Goal: Information Seeking & Learning: Compare options

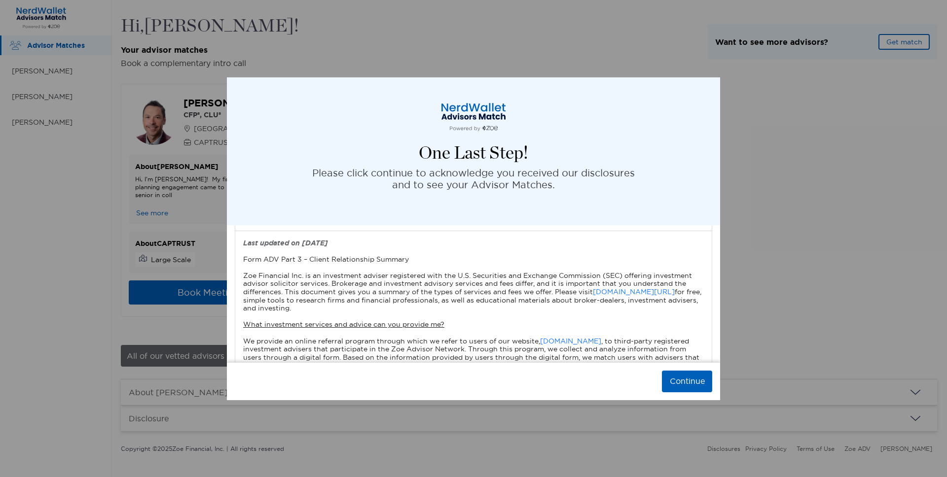
scroll to position [100, 0]
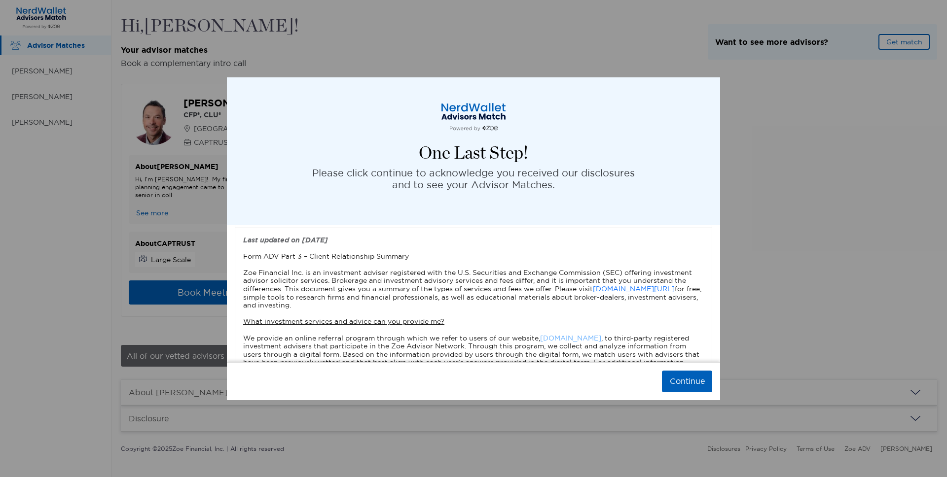
click at [580, 334] on link "[DOMAIN_NAME]" at bounding box center [570, 338] width 61 height 9
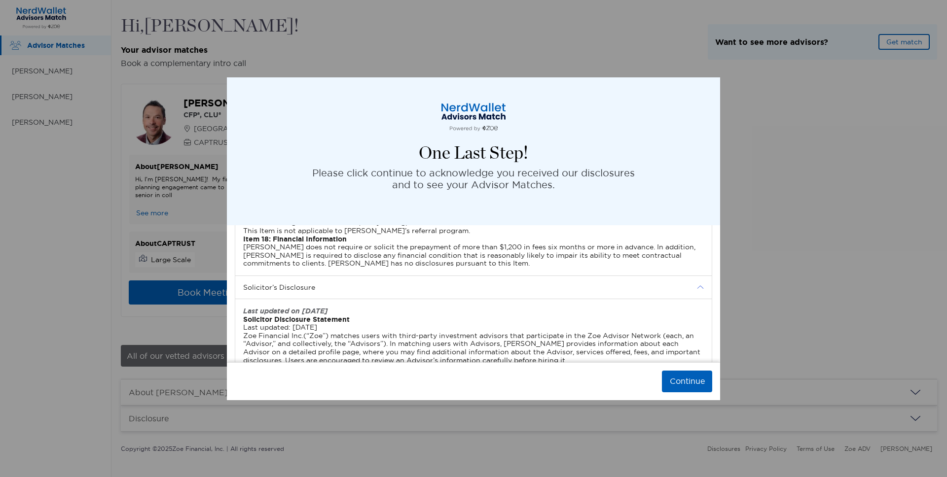
scroll to position [3251, 0]
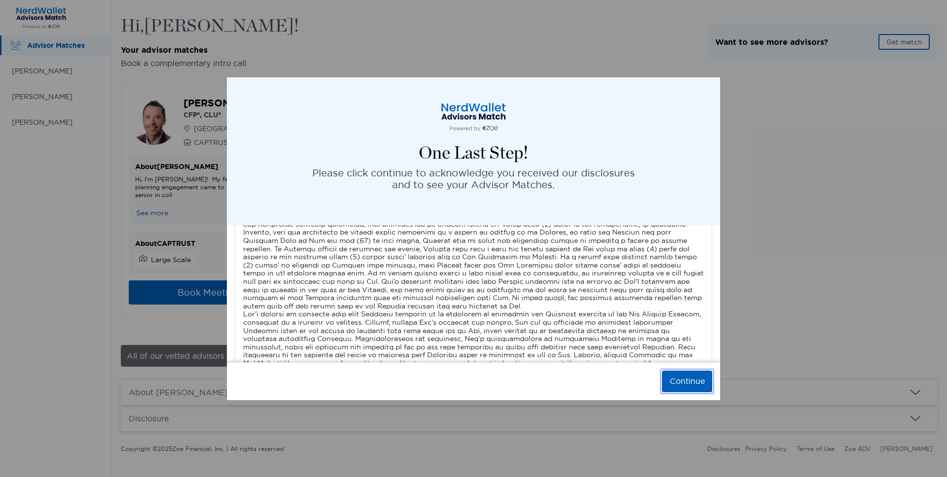
click at [669, 374] on button "Continue" at bounding box center [687, 382] width 50 height 22
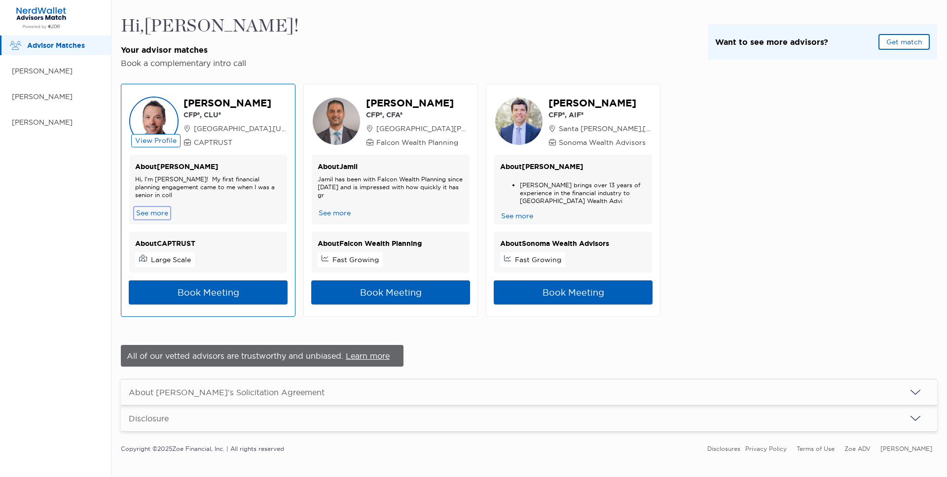
click at [158, 214] on button "See more" at bounding box center [152, 213] width 34 height 10
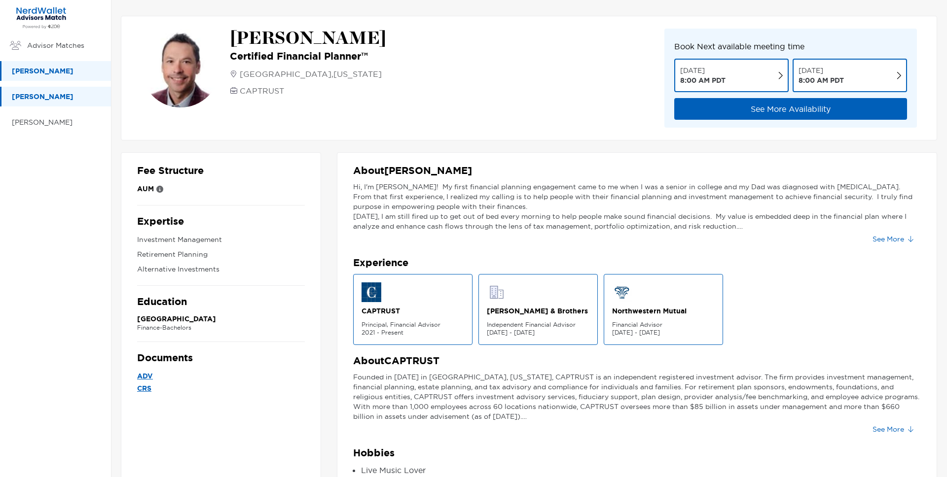
click at [53, 98] on p "[PERSON_NAME]" at bounding box center [56, 97] width 89 height 12
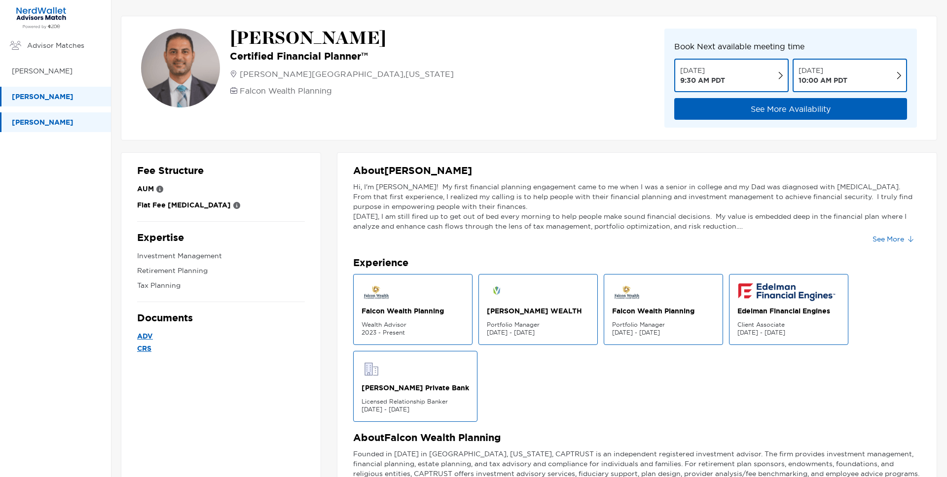
click at [38, 126] on p "[PERSON_NAME]" at bounding box center [56, 122] width 89 height 12
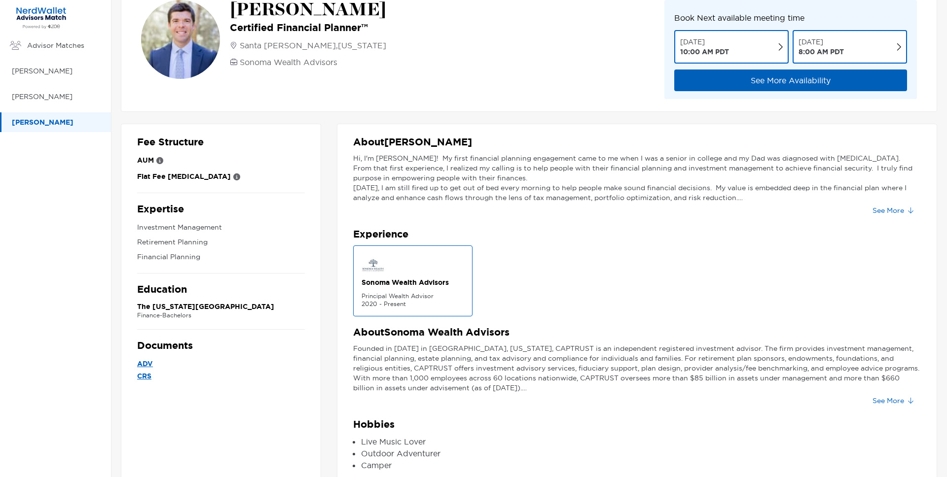
scroll to position [51, 0]
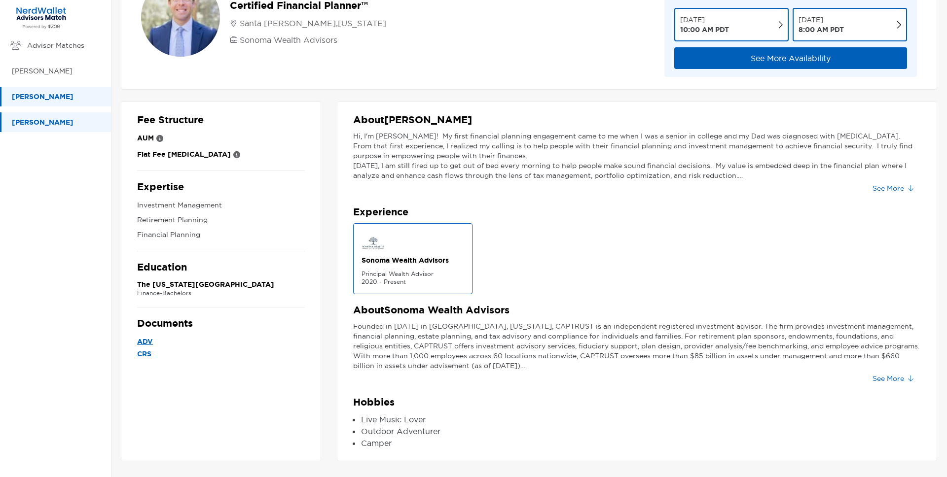
click at [57, 100] on p "[PERSON_NAME]" at bounding box center [56, 97] width 89 height 12
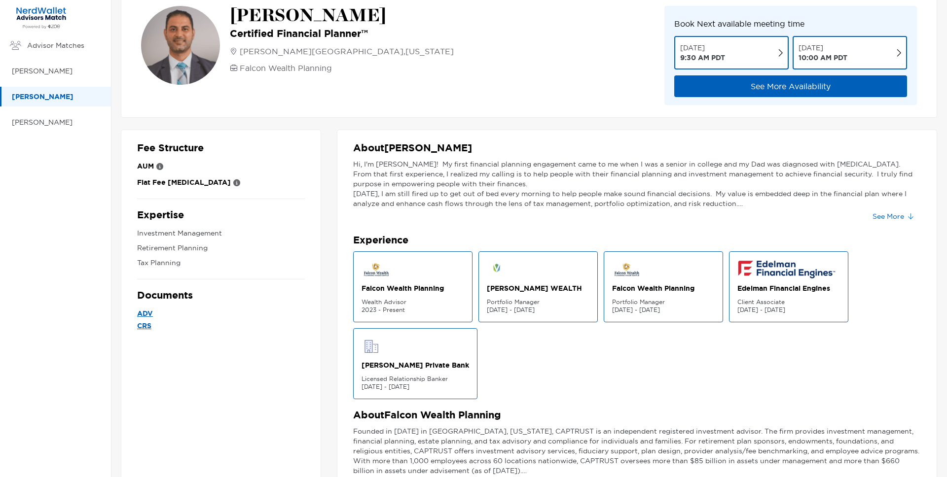
scroll to position [65, 0]
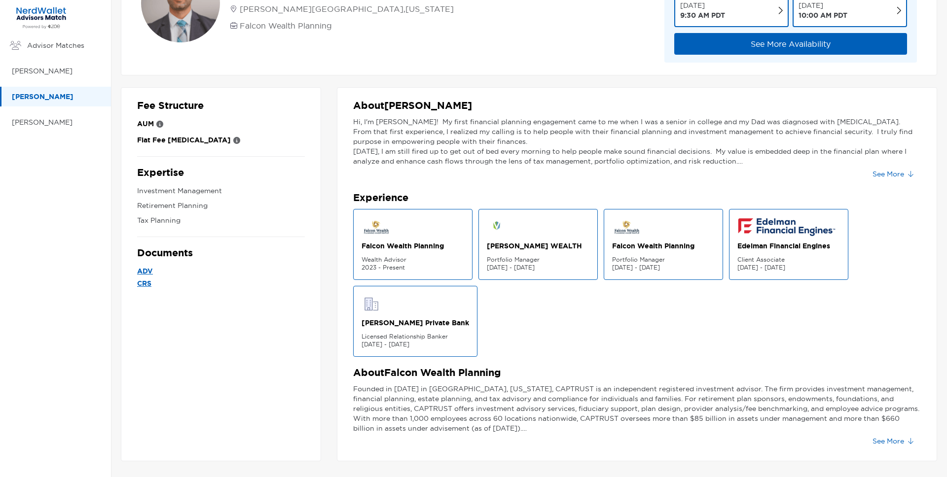
click at [393, 246] on p "Falcon Wealth Planning" at bounding box center [412, 246] width 103 height 10
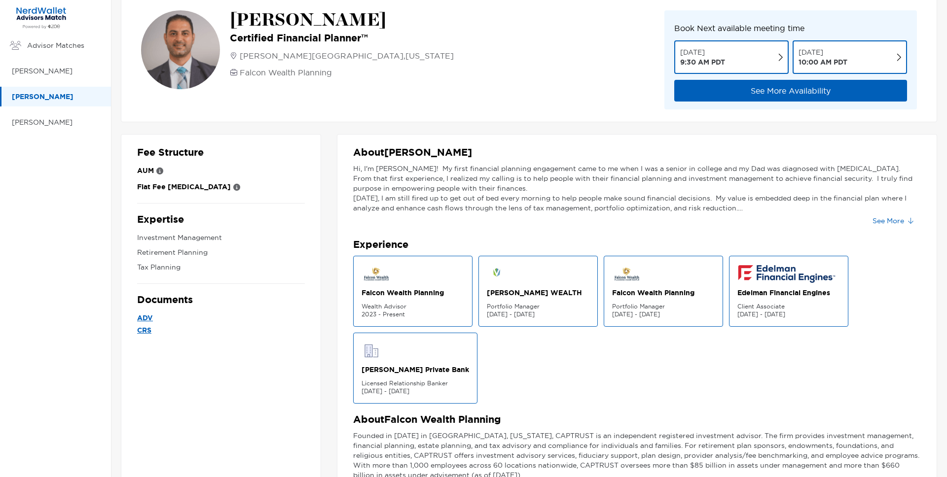
scroll to position [0, 0]
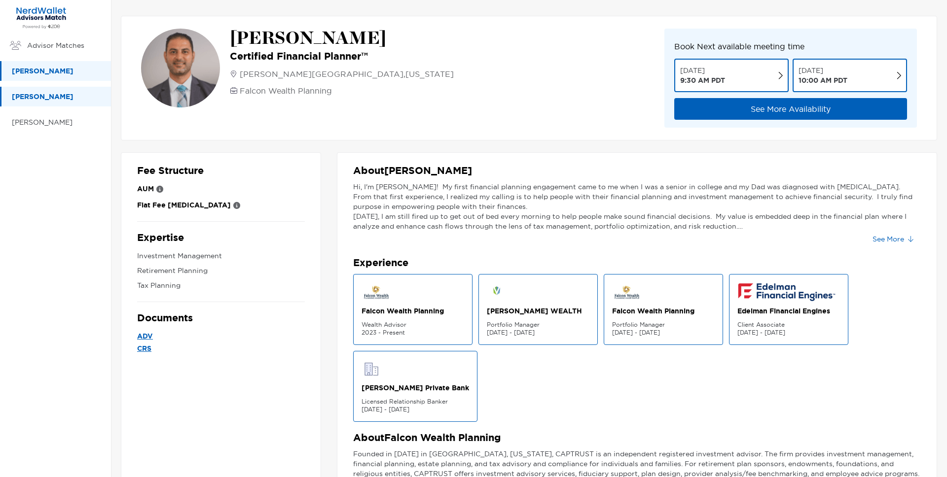
click at [29, 65] on p "[PERSON_NAME]" at bounding box center [56, 71] width 89 height 12
